Goal: Information Seeking & Learning: Learn about a topic

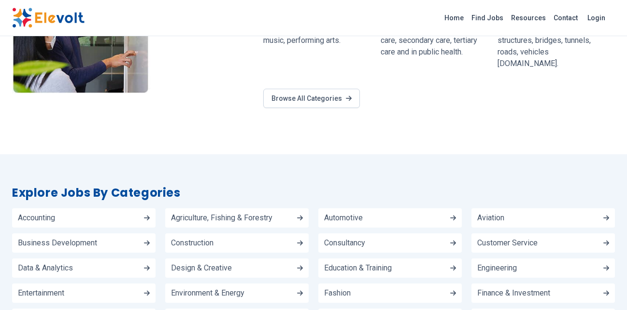
scroll to position [1034, 0]
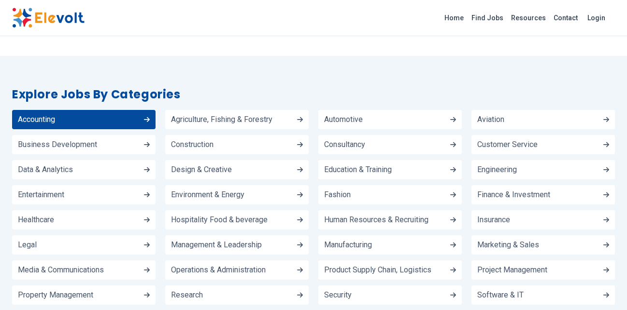
click at [84, 110] on link "Accounting" at bounding box center [83, 119] width 143 height 19
click at [120, 110] on link "Accounting" at bounding box center [83, 119] width 143 height 19
click at [145, 116] on icon at bounding box center [147, 119] width 6 height 7
click at [119, 114] on link "Accounting" at bounding box center [83, 119] width 143 height 19
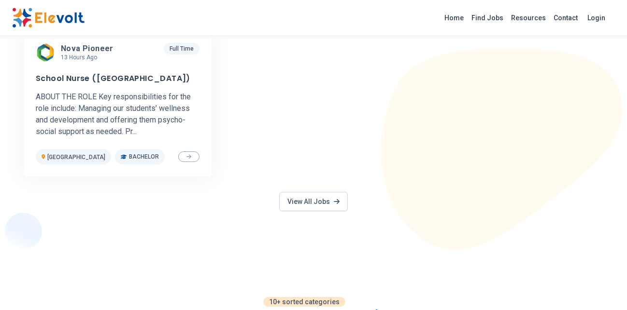
scroll to position [640, 0]
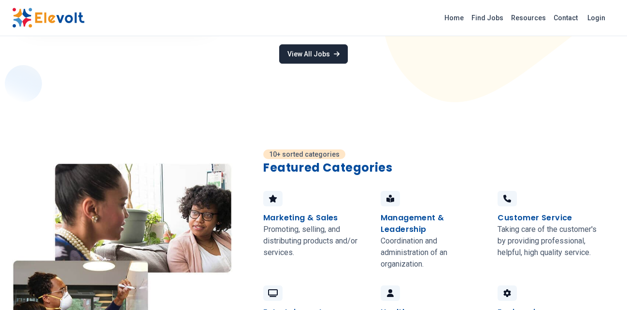
click at [319, 54] on link "View All Jobs" at bounding box center [313, 53] width 69 height 19
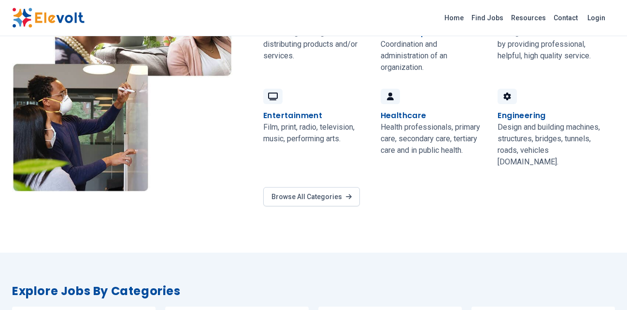
scroll to position [492, 0]
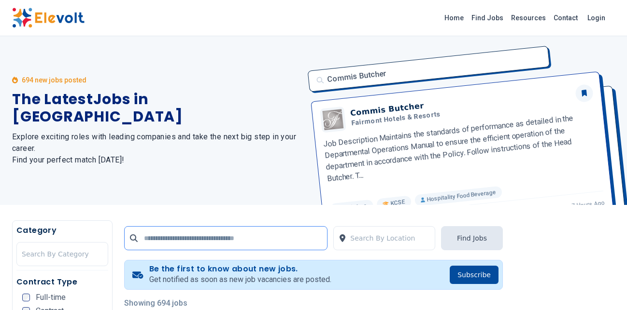
click at [162, 226] on input "text" at bounding box center [225, 238] width 203 height 24
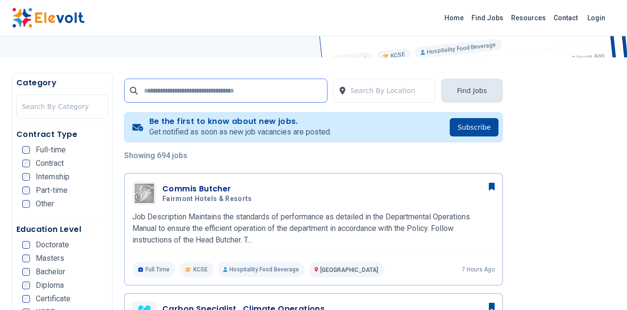
scroll to position [148, 0]
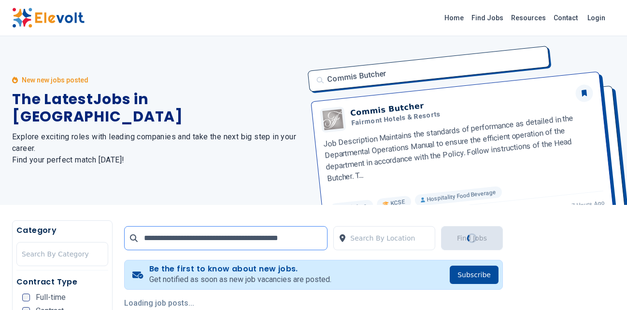
type input "**********"
click at [475, 241] on button "Find Jobs" at bounding box center [472, 238] width 62 height 24
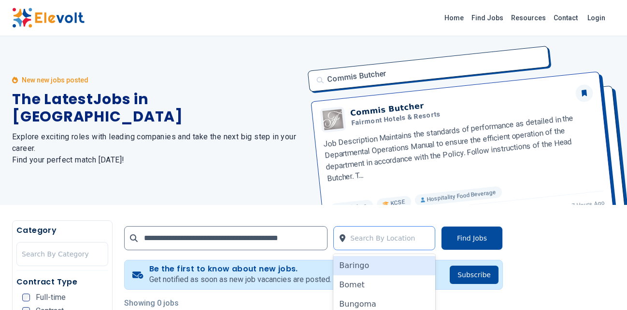
click at [369, 232] on div "49 results available. Use Up and Down to choose options, press Enter to select …" at bounding box center [384, 238] width 102 height 24
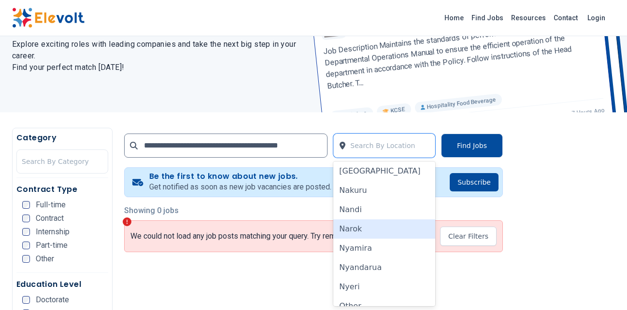
scroll to position [501, 0]
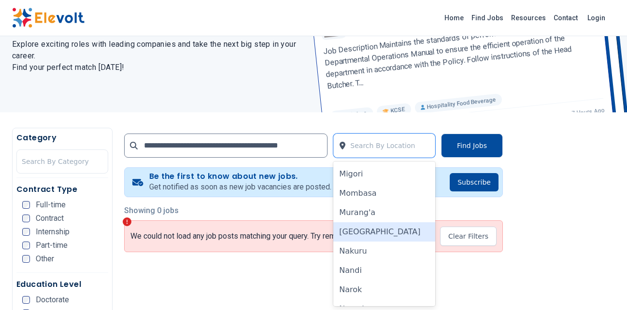
click at [369, 227] on div "[GEOGRAPHIC_DATA]" at bounding box center [384, 232] width 102 height 19
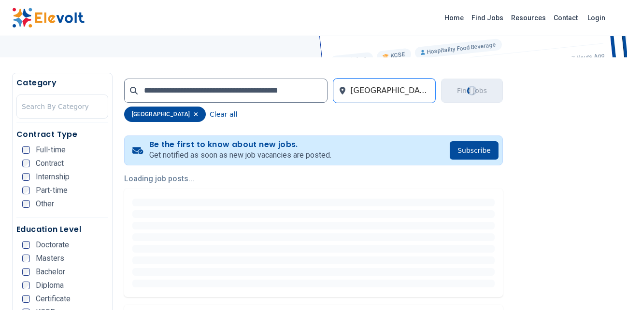
scroll to position [197, 0]
